Goal: Find specific page/section: Find specific page/section

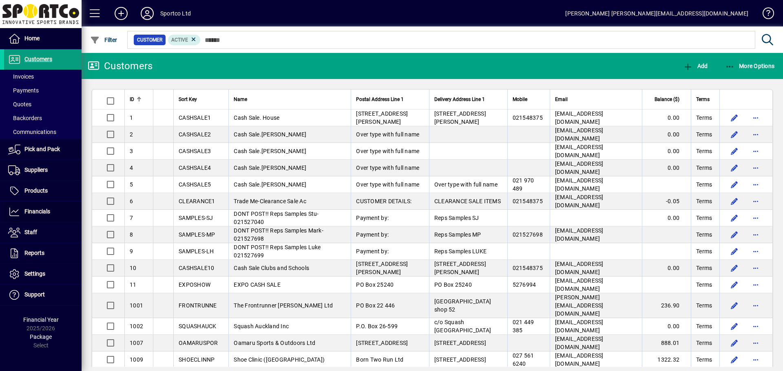
click at [30, 210] on span "Financials" at bounding box center [37, 211] width 26 height 7
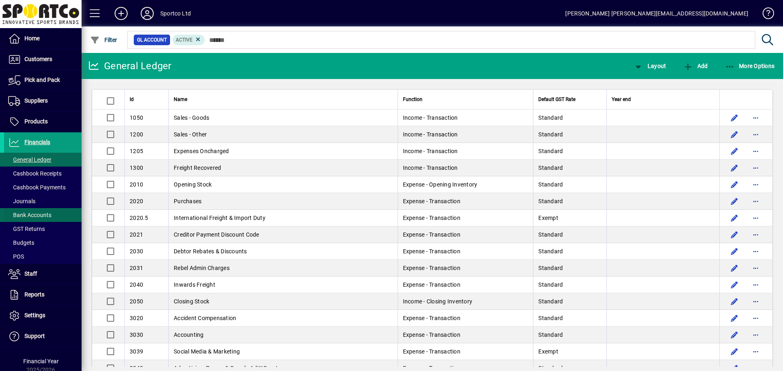
click at [52, 212] on span at bounding box center [42, 215] width 77 height 20
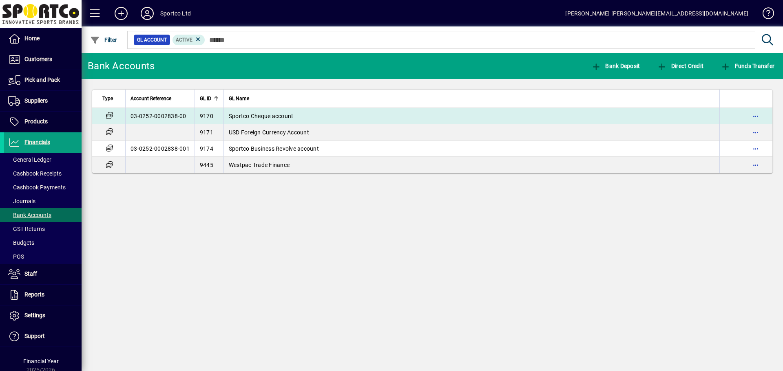
click at [235, 113] on span "Sportco Cheque account" at bounding box center [261, 116] width 65 height 7
